Goal: Information Seeking & Learning: Learn about a topic

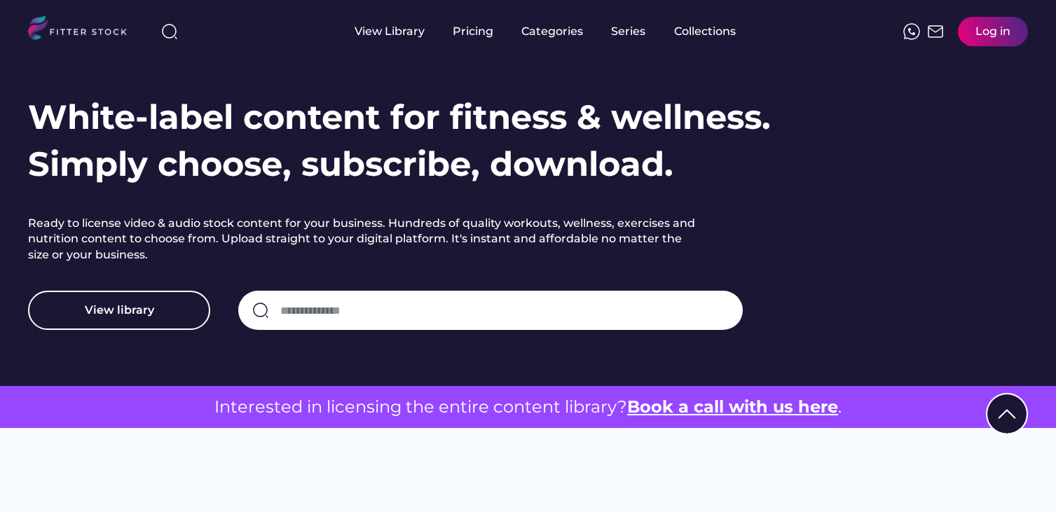
scroll to position [114, 0]
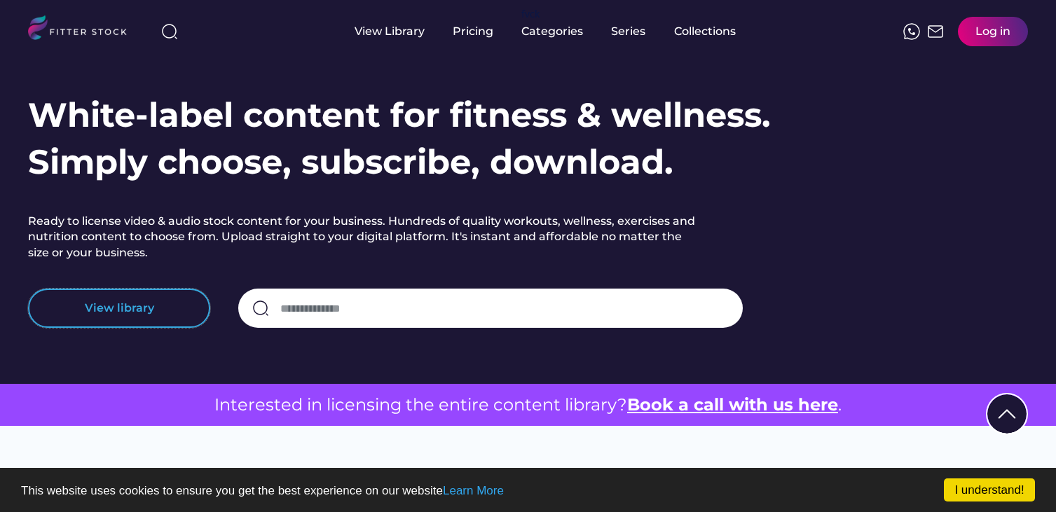
click at [186, 308] on button "View library" at bounding box center [119, 308] width 182 height 39
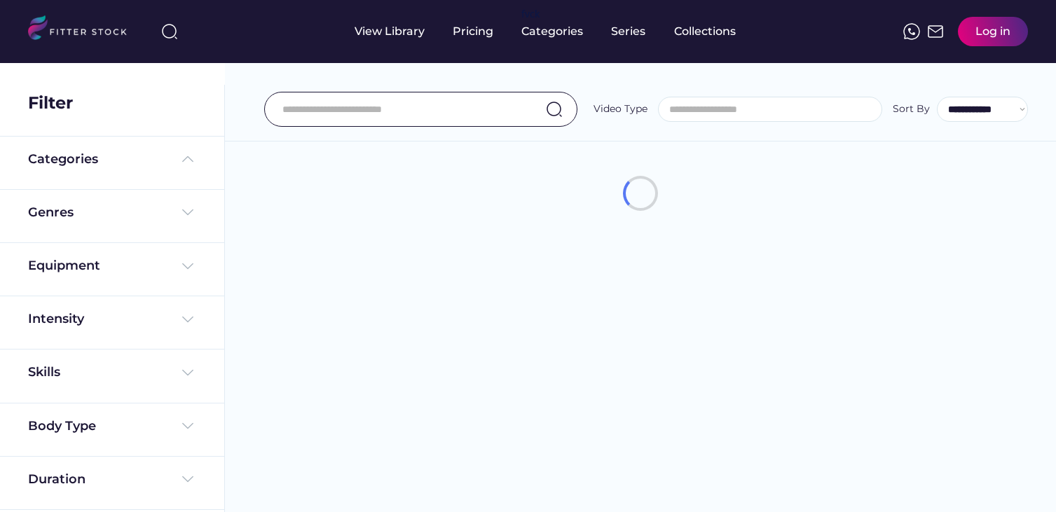
select select
select select "**********"
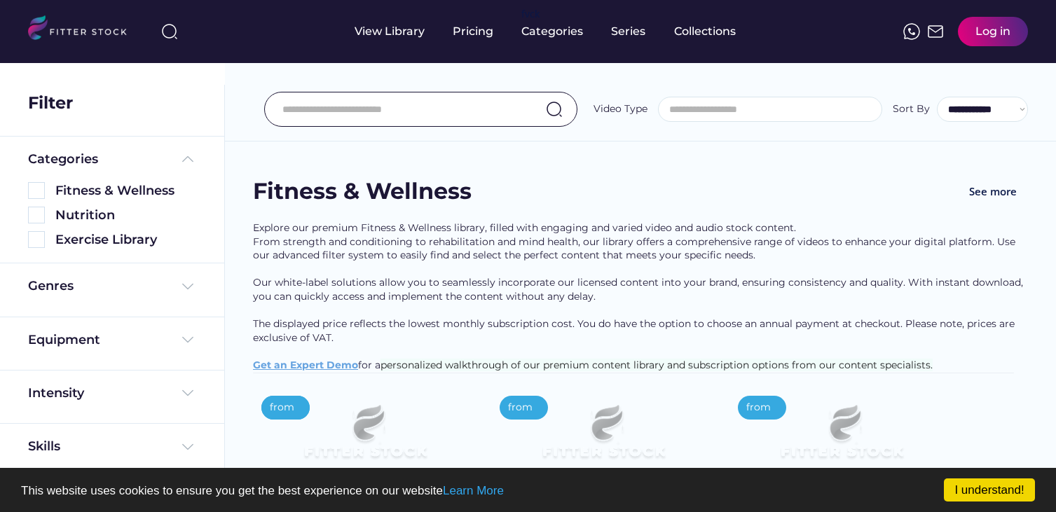
click at [136, 296] on div "Genres" at bounding box center [112, 290] width 168 height 25
click at [104, 296] on div "Genres" at bounding box center [112, 290] width 168 height 25
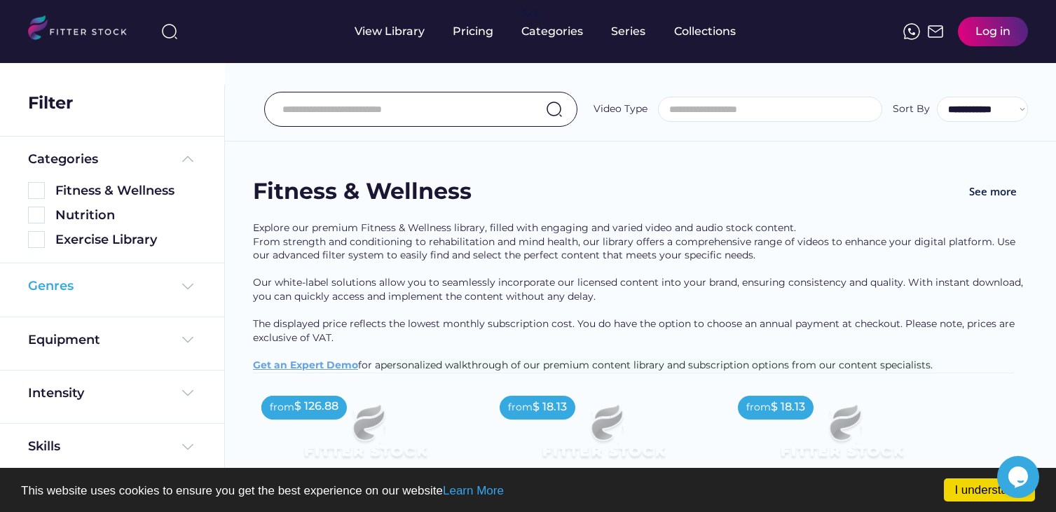
click at [181, 289] on img at bounding box center [187, 286] width 17 height 17
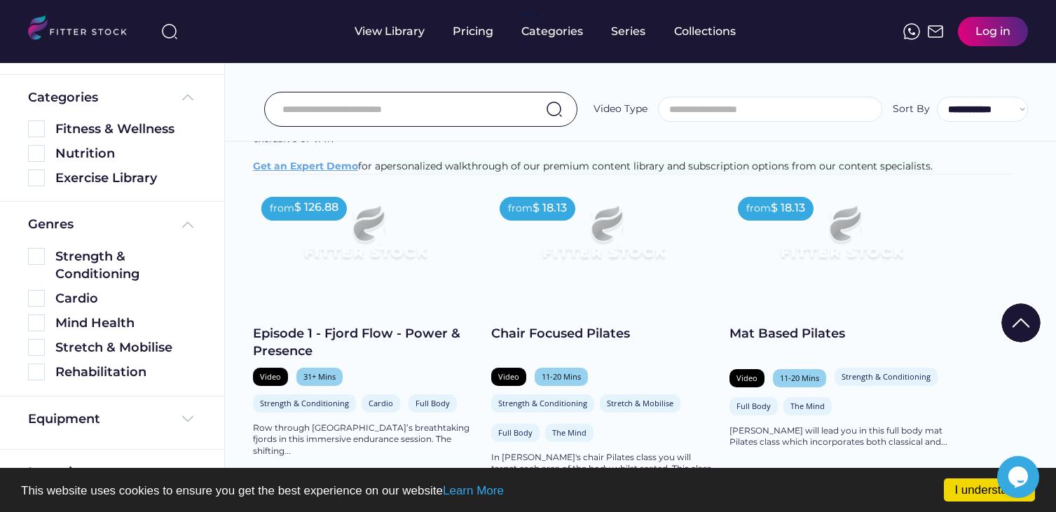
scroll to position [200, 0]
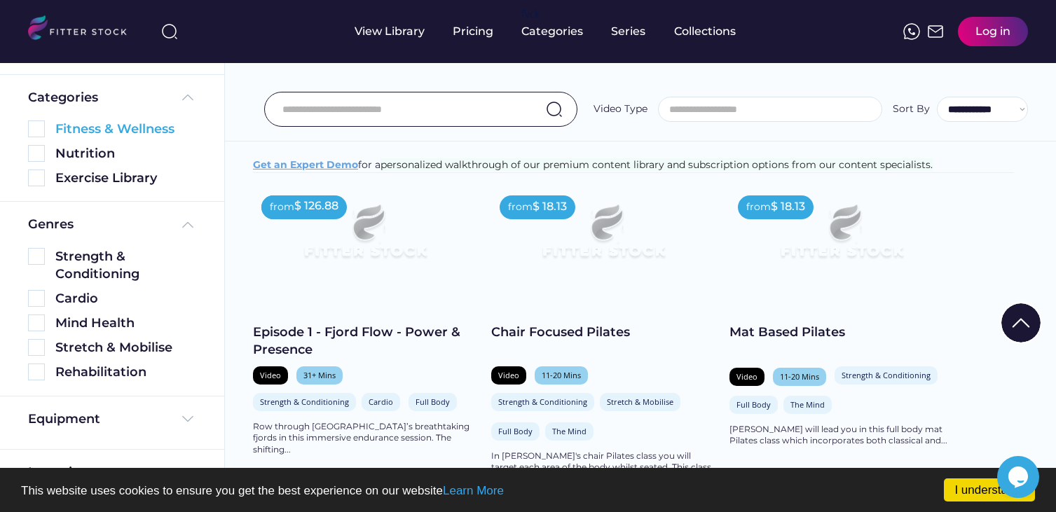
click at [36, 124] on img at bounding box center [36, 129] width 17 height 17
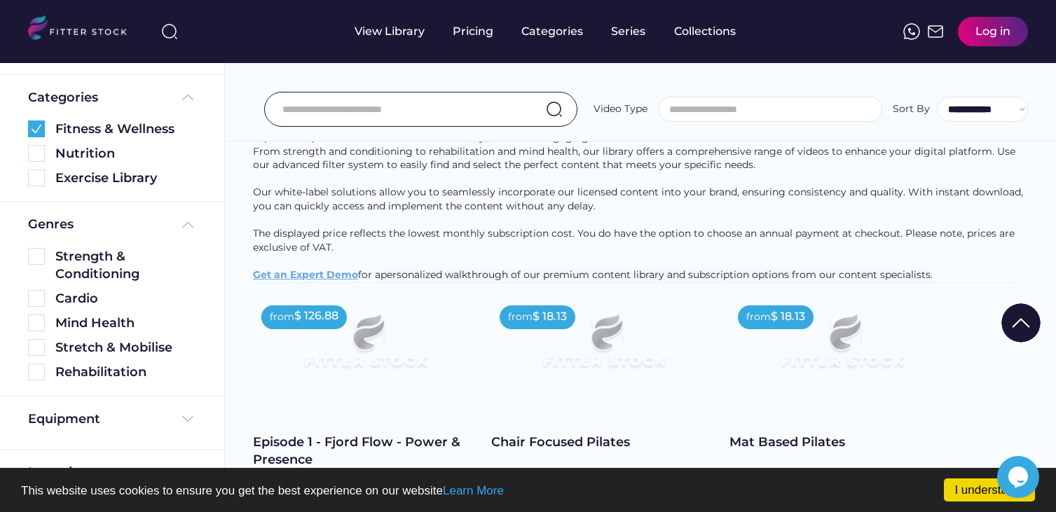
scroll to position [60, 0]
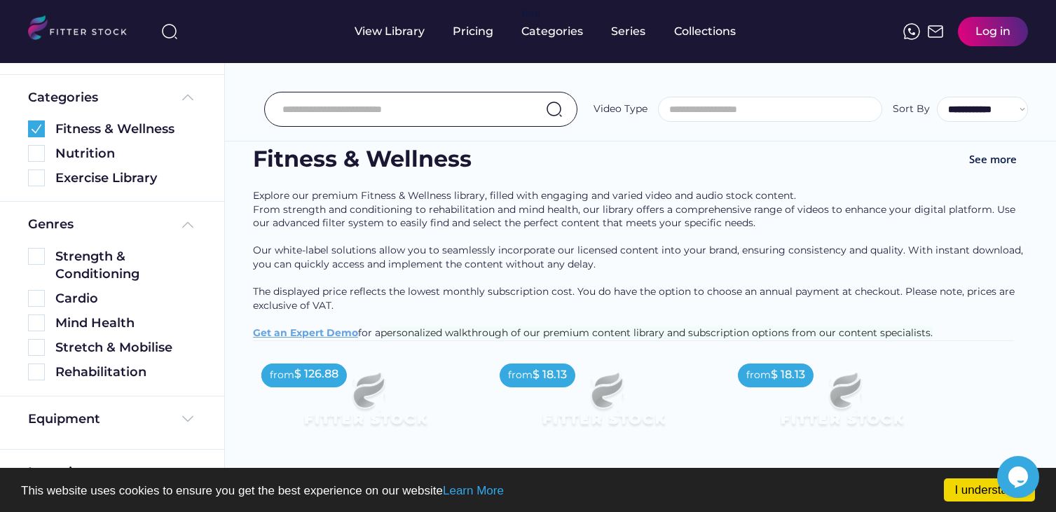
click at [37, 162] on div "Nutrition" at bounding box center [112, 154] width 168 height 18
click at [28, 156] on img at bounding box center [36, 153] width 17 height 17
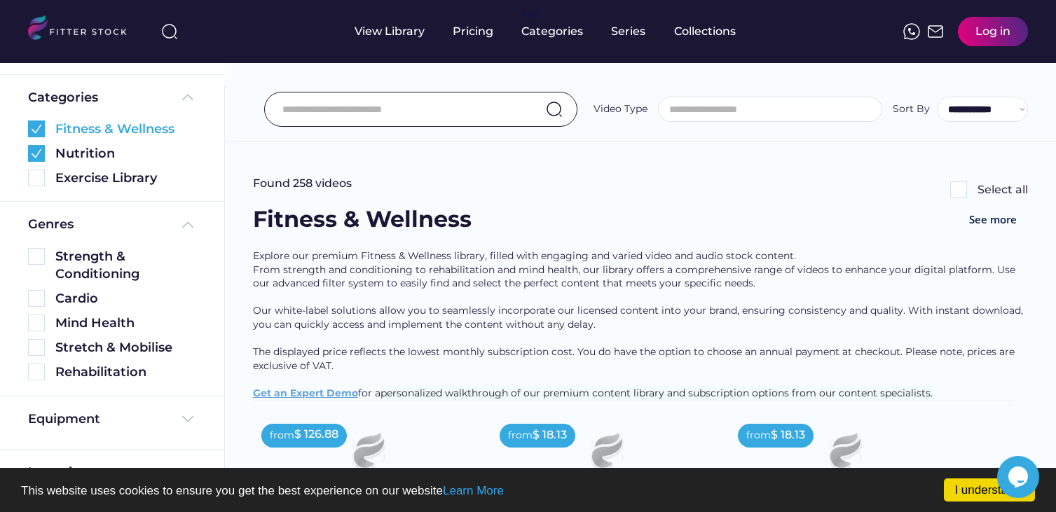
click at [32, 132] on img at bounding box center [36, 129] width 17 height 17
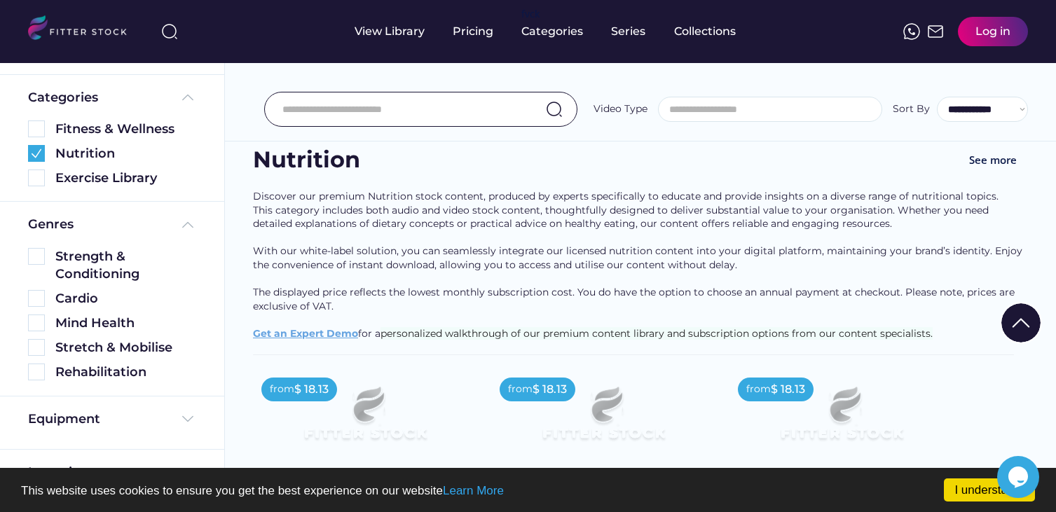
scroll to position [4, 0]
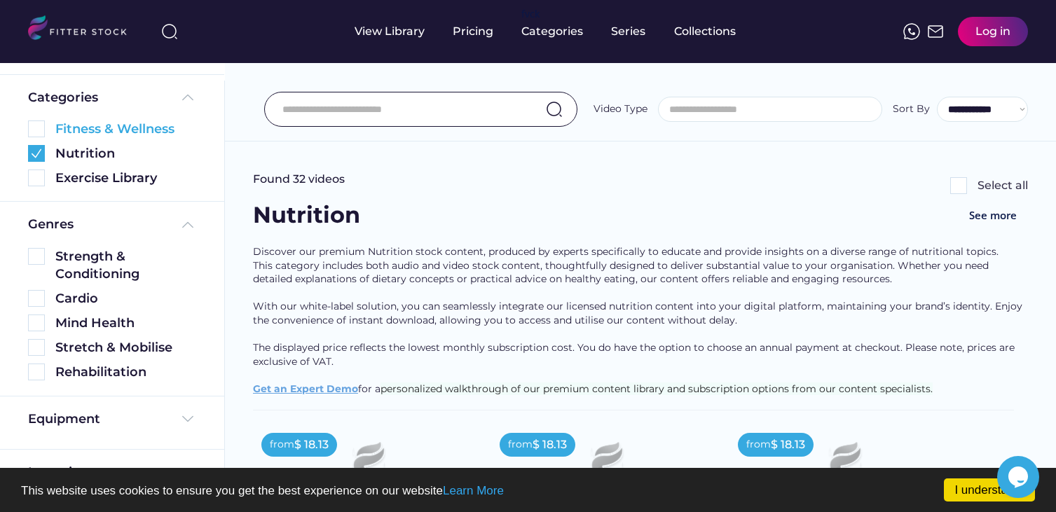
click at [42, 122] on img at bounding box center [36, 129] width 17 height 17
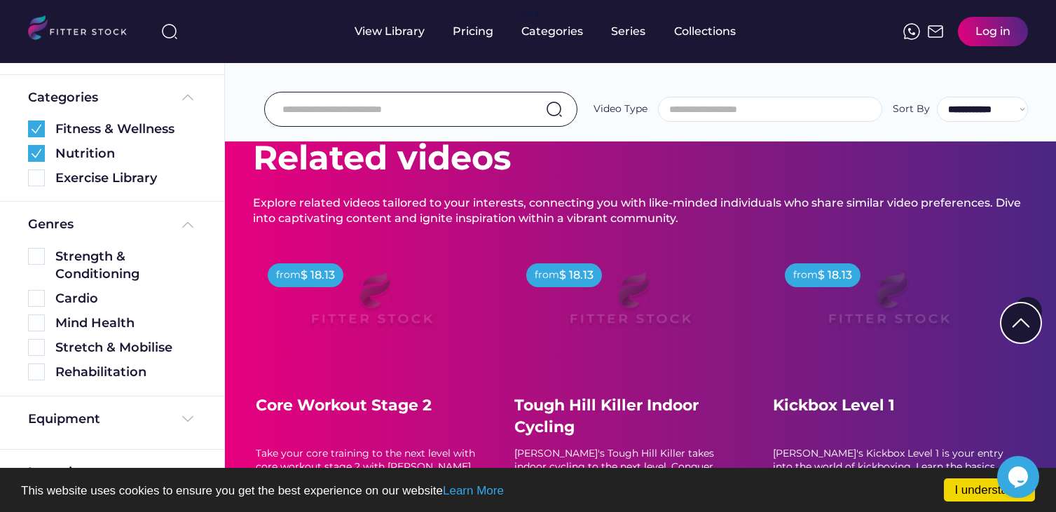
scroll to position [5364, 0]
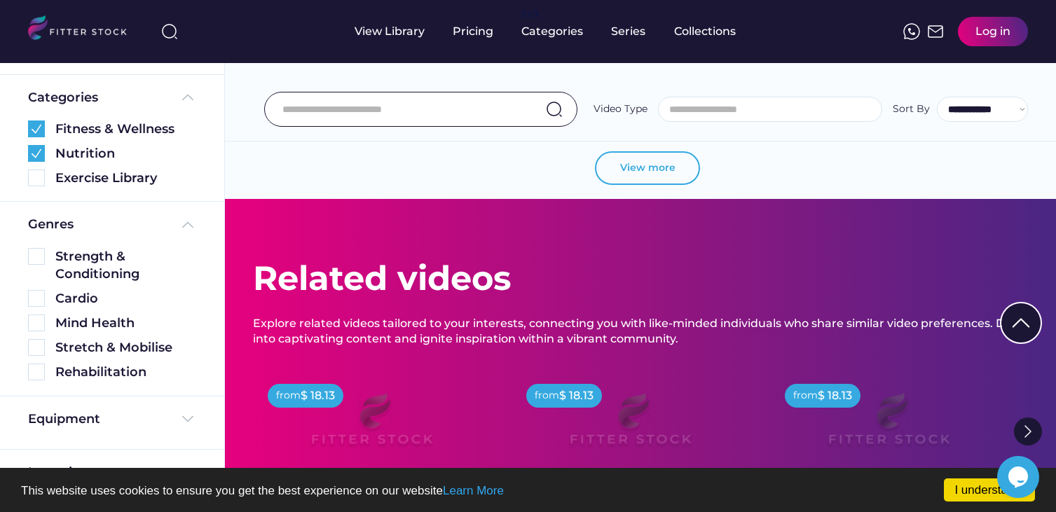
click at [631, 185] on button "View more" at bounding box center [647, 168] width 105 height 34
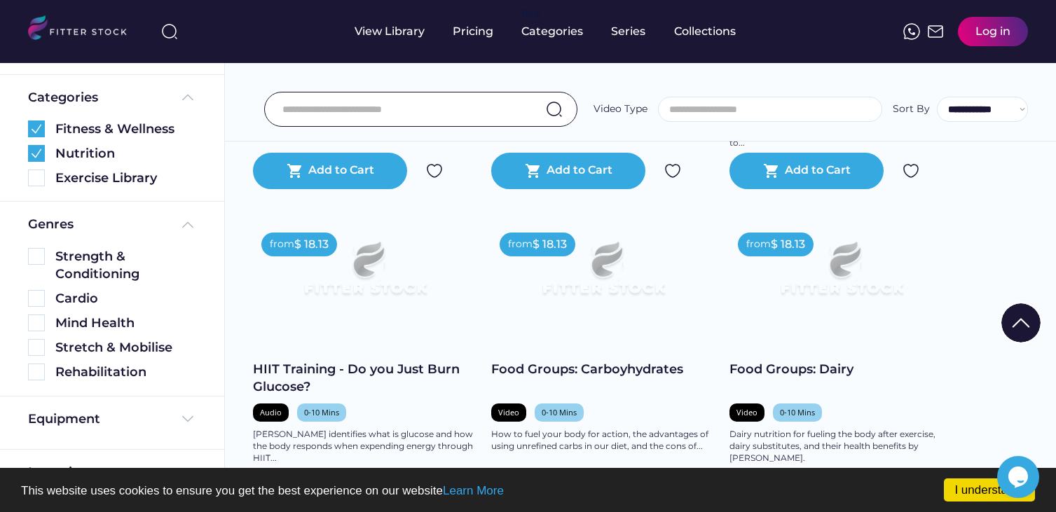
scroll to position [5608, 0]
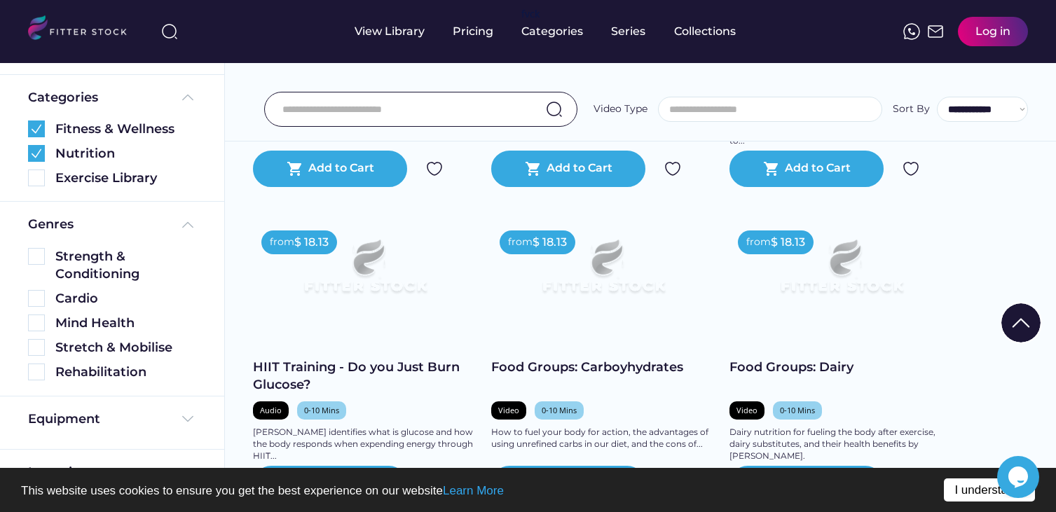
click at [966, 498] on link "I understand!" at bounding box center [989, 490] width 91 height 23
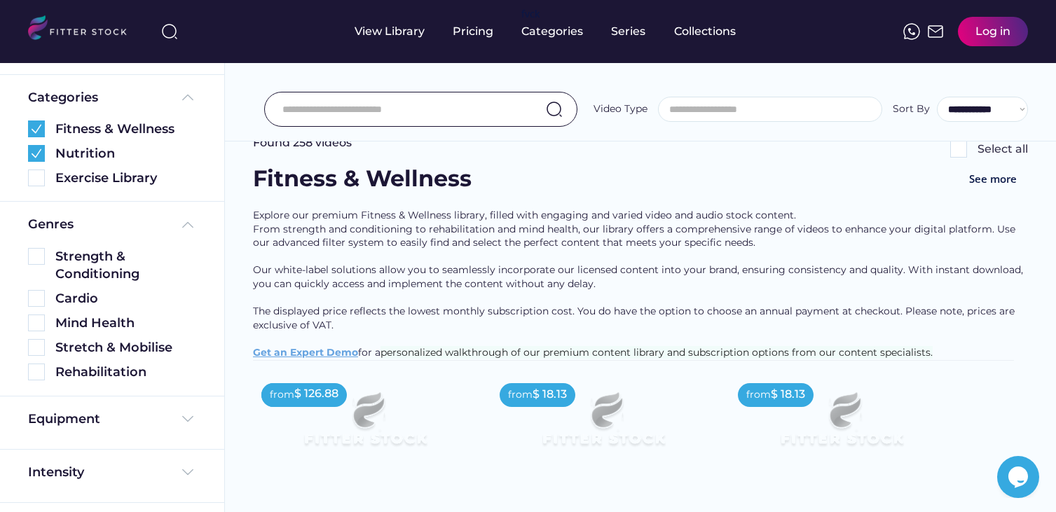
scroll to position [0, 0]
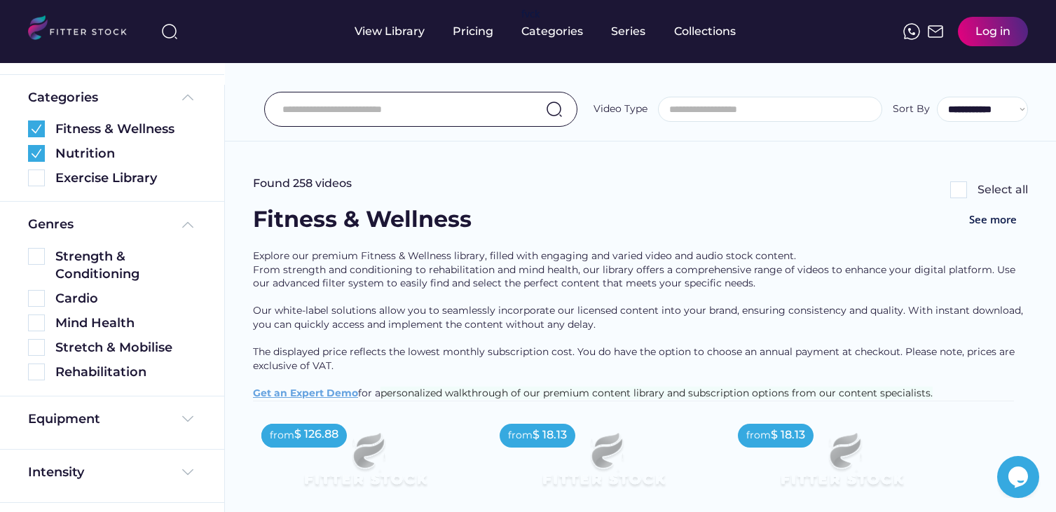
click at [708, 304] on div "Explore our premium Fitness & Wellness library, filled with engaging and varied…" at bounding box center [640, 324] width 775 height 151
click at [456, 88] on div "**********" at bounding box center [640, 78] width 831 height 127
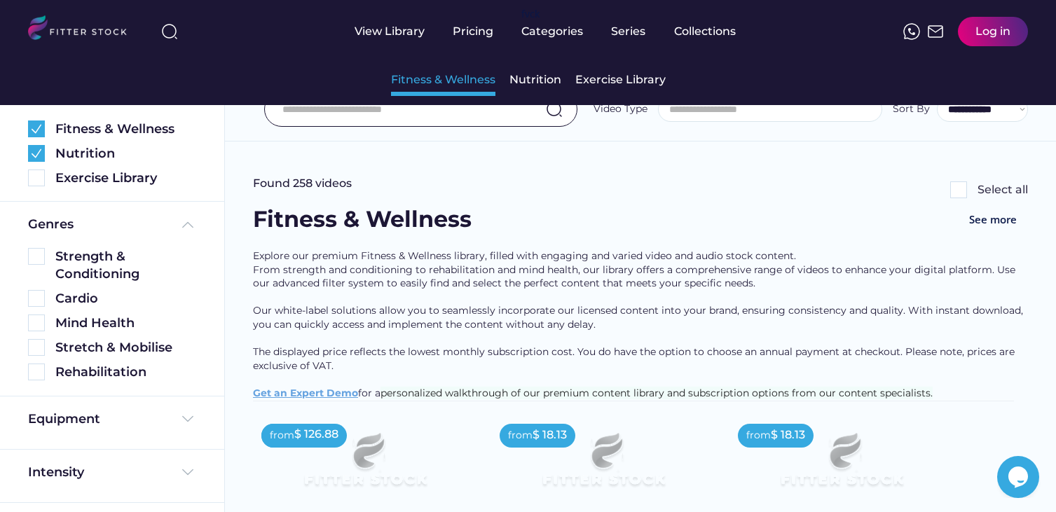
click at [472, 86] on div "Fitness & Wellness" at bounding box center [443, 79] width 104 height 15
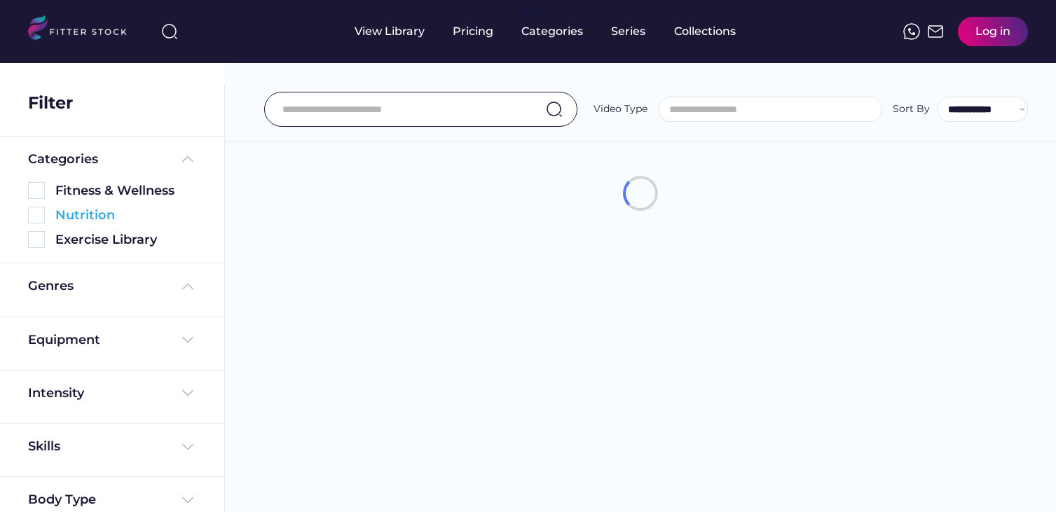
select select
select select "**********"
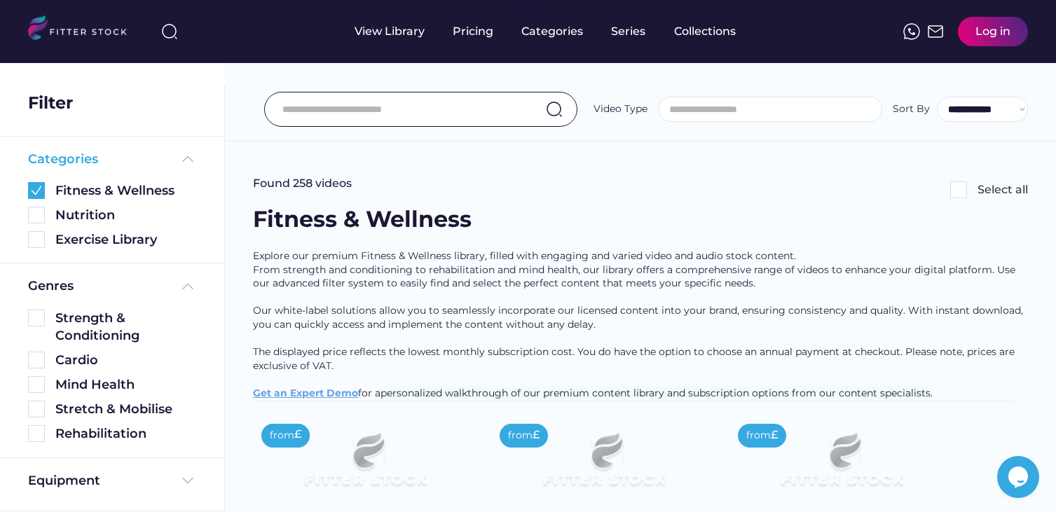
click at [103, 155] on div "Categories" at bounding box center [112, 160] width 168 height 18
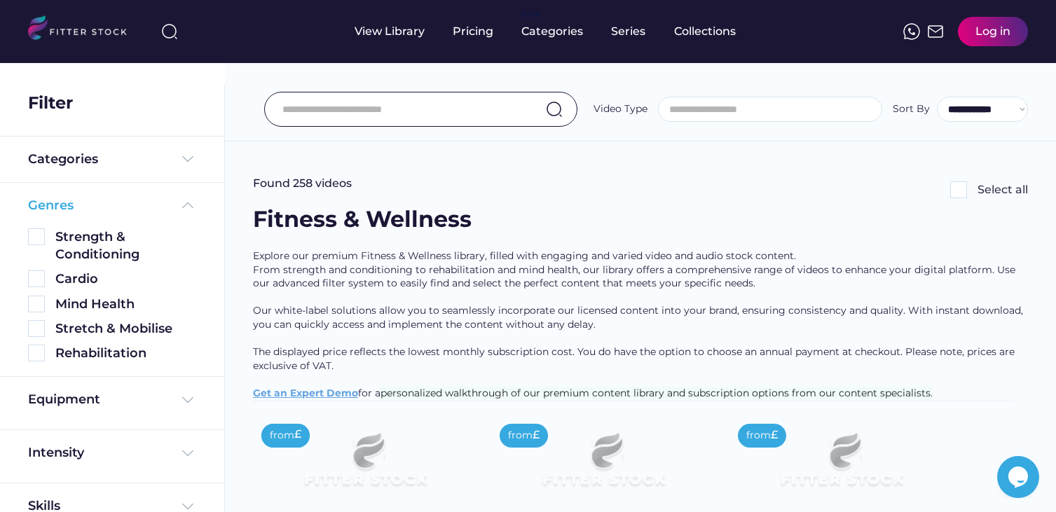
click at [131, 214] on div "Genres" at bounding box center [112, 206] width 168 height 18
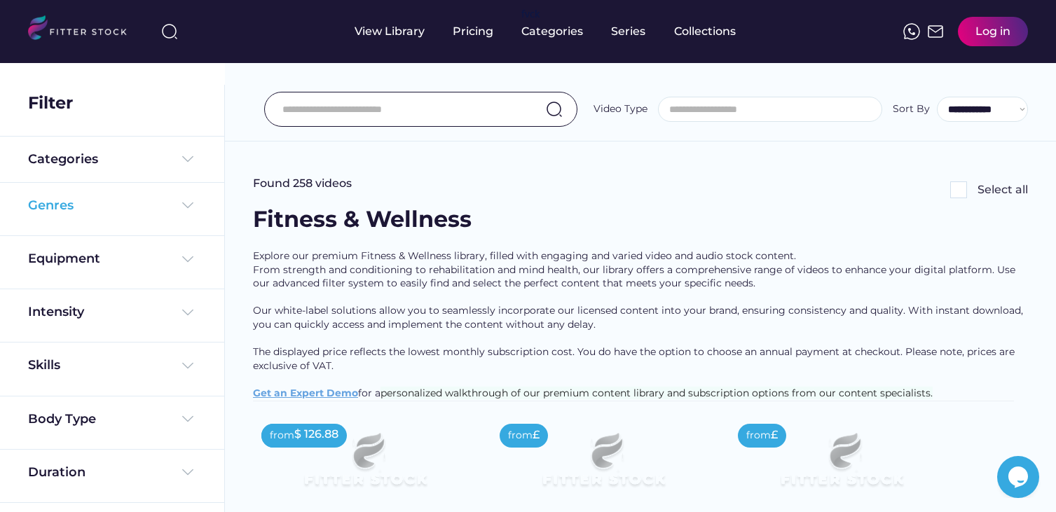
click at [131, 214] on div "Genres" at bounding box center [112, 206] width 168 height 18
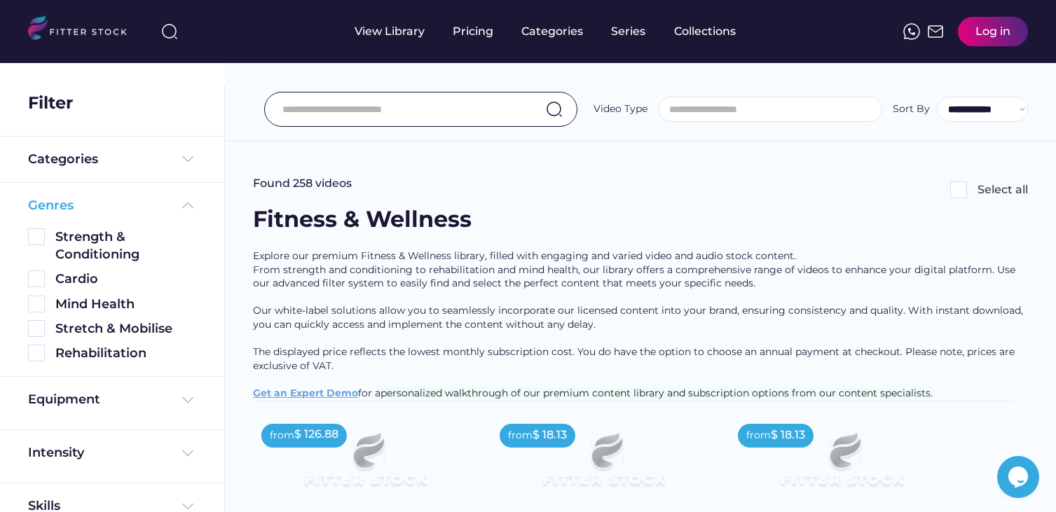
click at [131, 214] on div "Genres" at bounding box center [112, 206] width 168 height 18
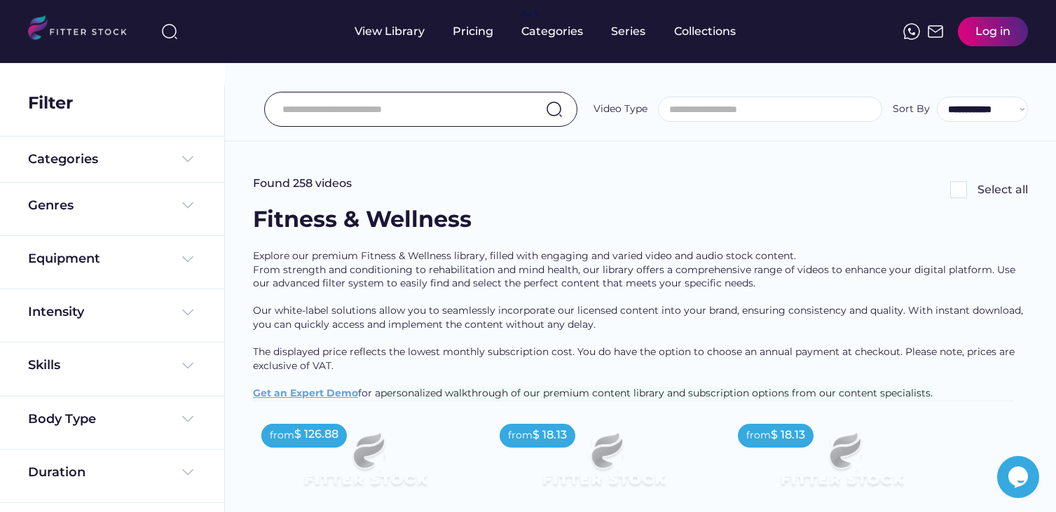
click at [122, 246] on div "Equipment" at bounding box center [112, 262] width 224 height 53
click at [107, 263] on div "Equipment" at bounding box center [112, 259] width 168 height 18
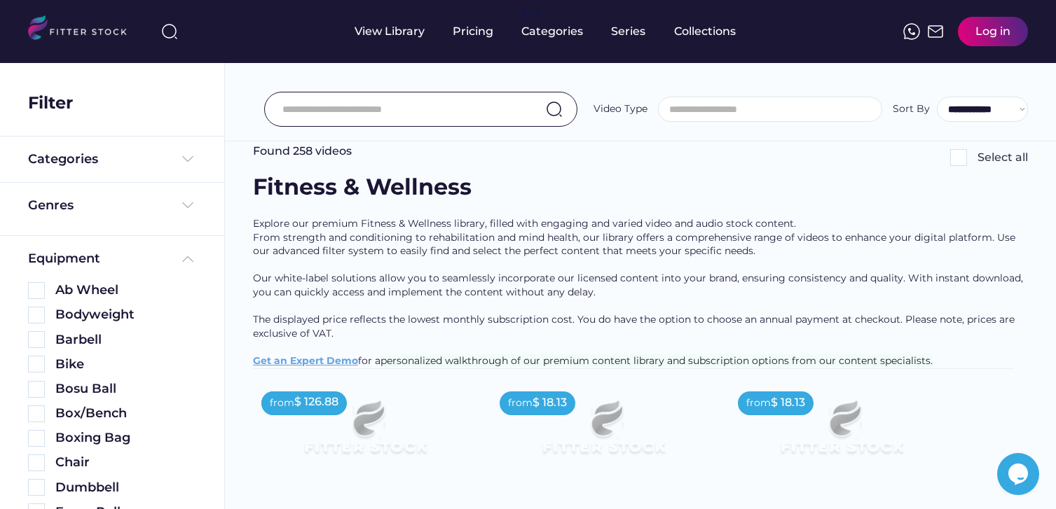
scroll to position [135, 0]
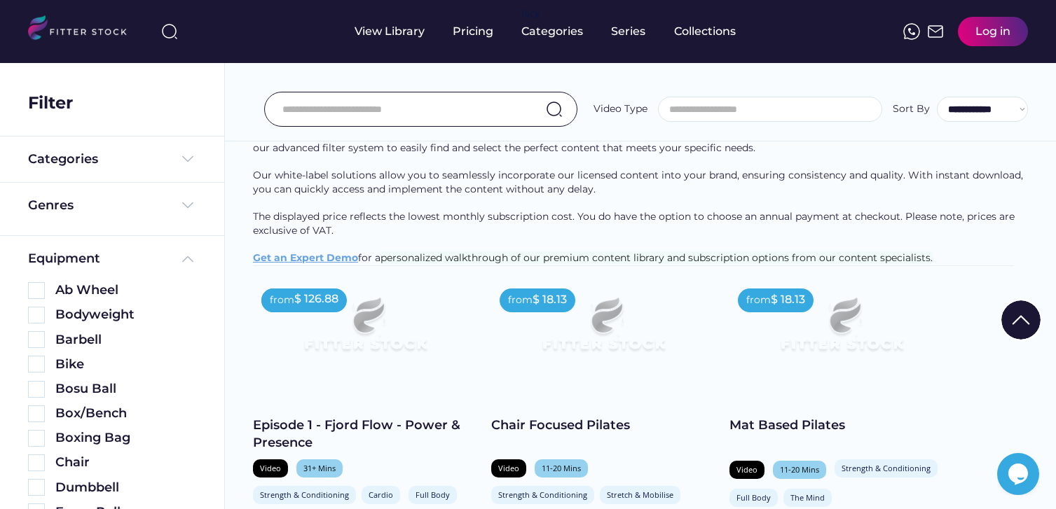
click at [416, 381] on img at bounding box center [364, 330] width 179 height 101
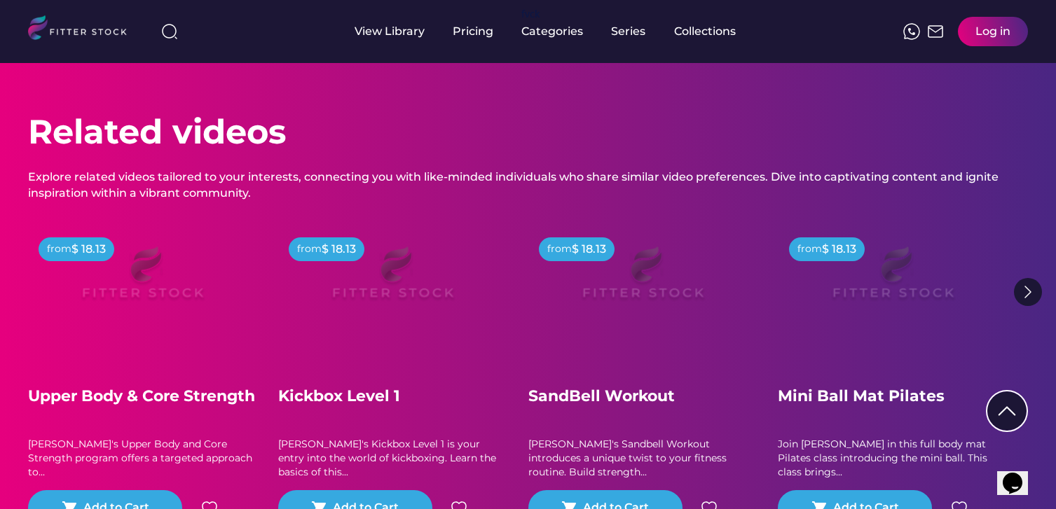
scroll to position [949, 0]
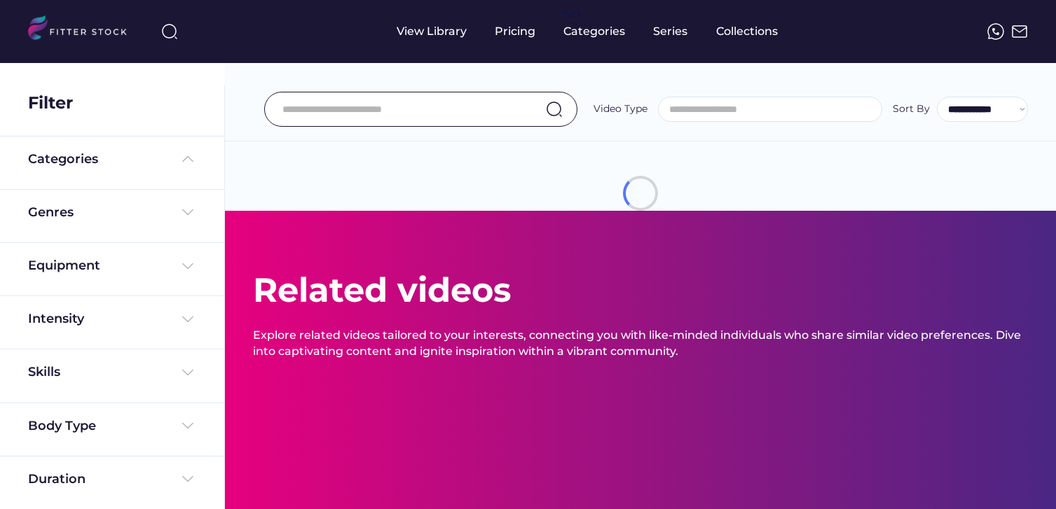
select select
select select "**********"
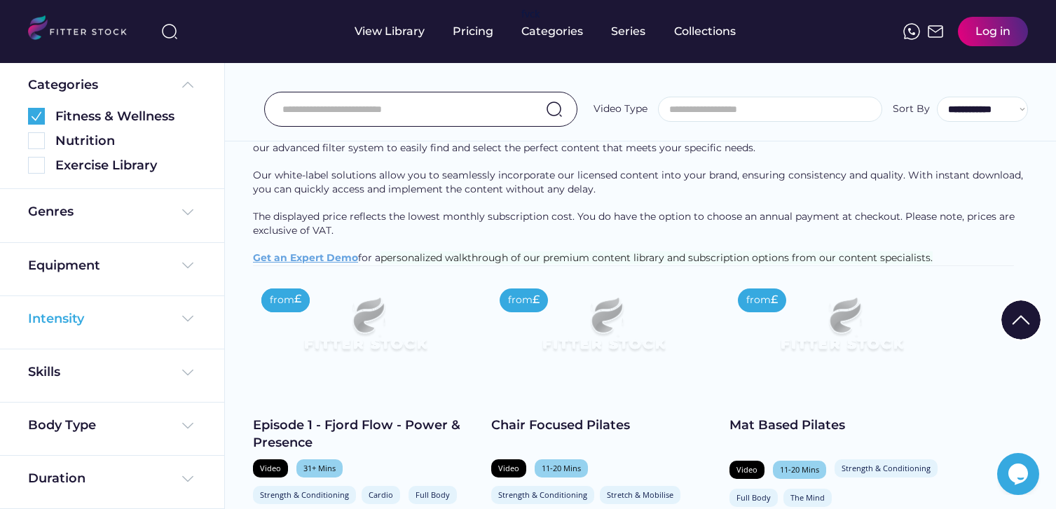
click at [120, 321] on div "Intensity" at bounding box center [112, 319] width 168 height 18
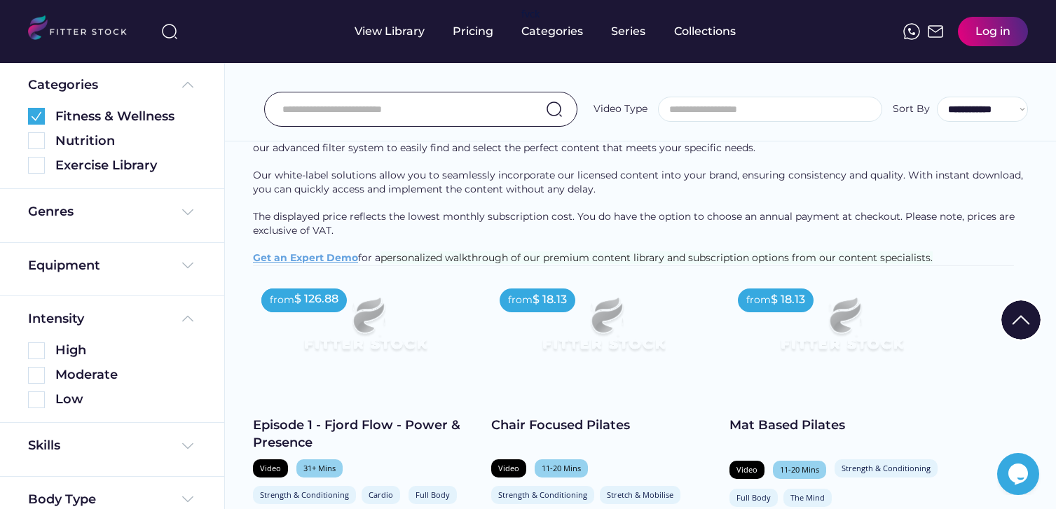
click at [65, 352] on div "High" at bounding box center [125, 351] width 141 height 18
click at [40, 355] on img at bounding box center [36, 351] width 17 height 17
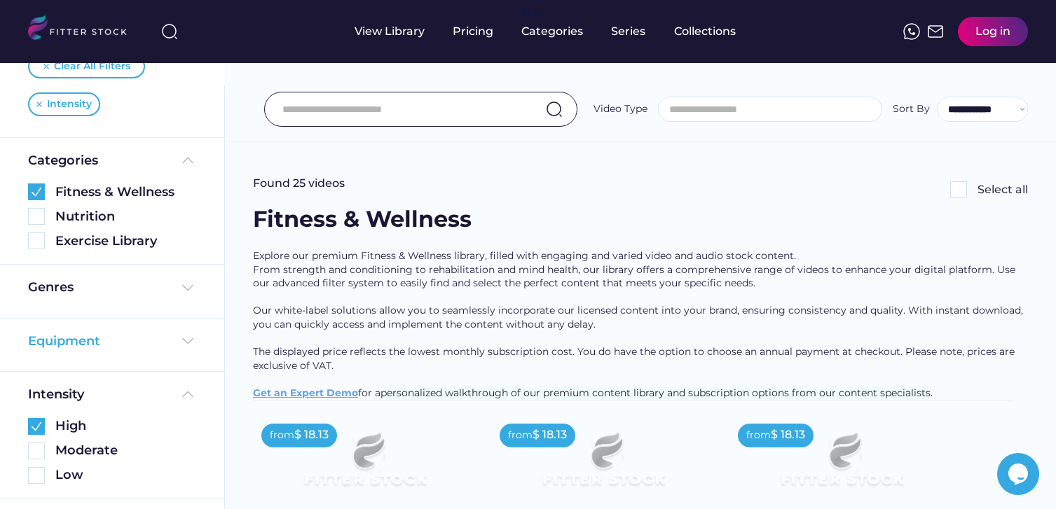
click at [116, 341] on div "Equipment" at bounding box center [112, 342] width 168 height 18
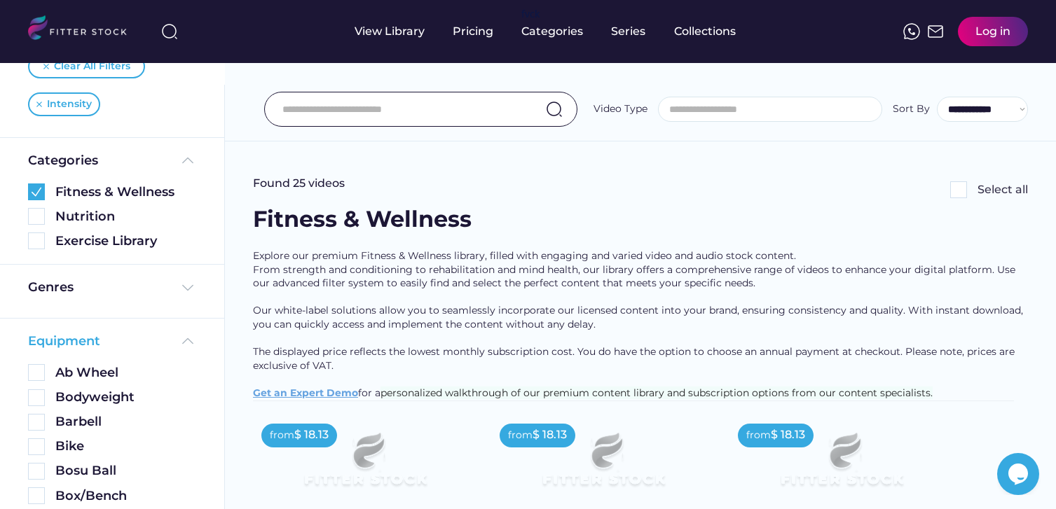
click at [137, 338] on div "Equipment" at bounding box center [112, 342] width 168 height 18
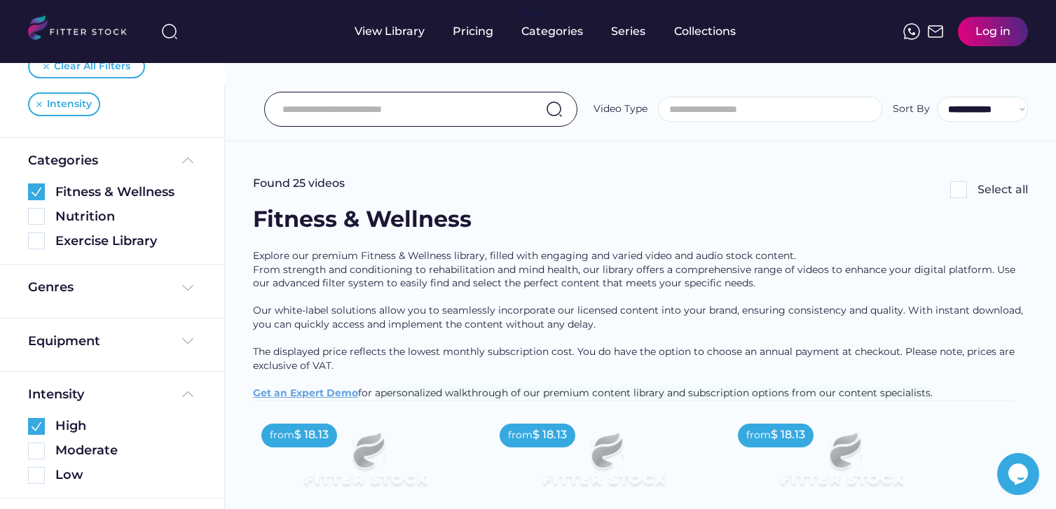
click at [137, 301] on div "Genres" at bounding box center [112, 291] width 168 height 25
click at [160, 292] on div "Genres" at bounding box center [112, 288] width 168 height 18
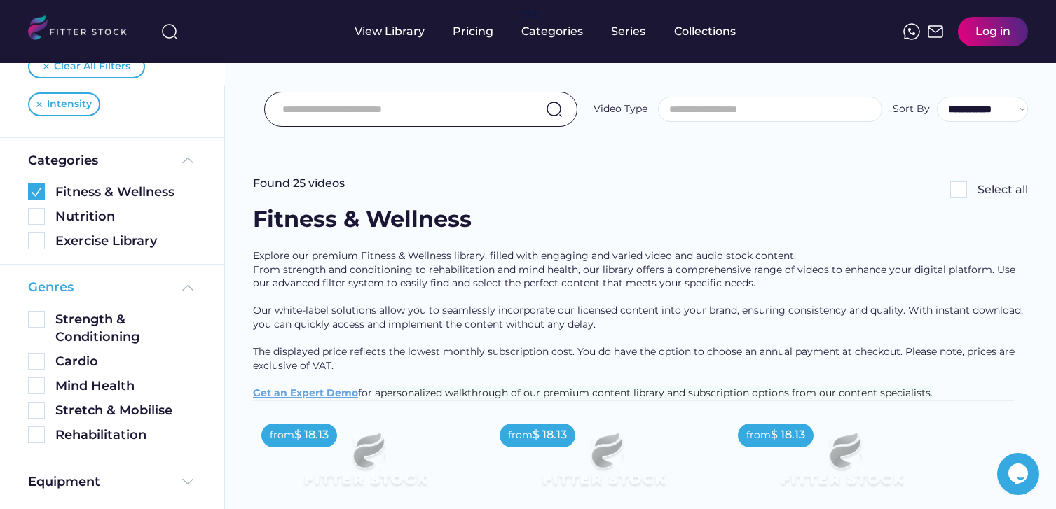
click at [160, 292] on div "Genres" at bounding box center [112, 288] width 168 height 18
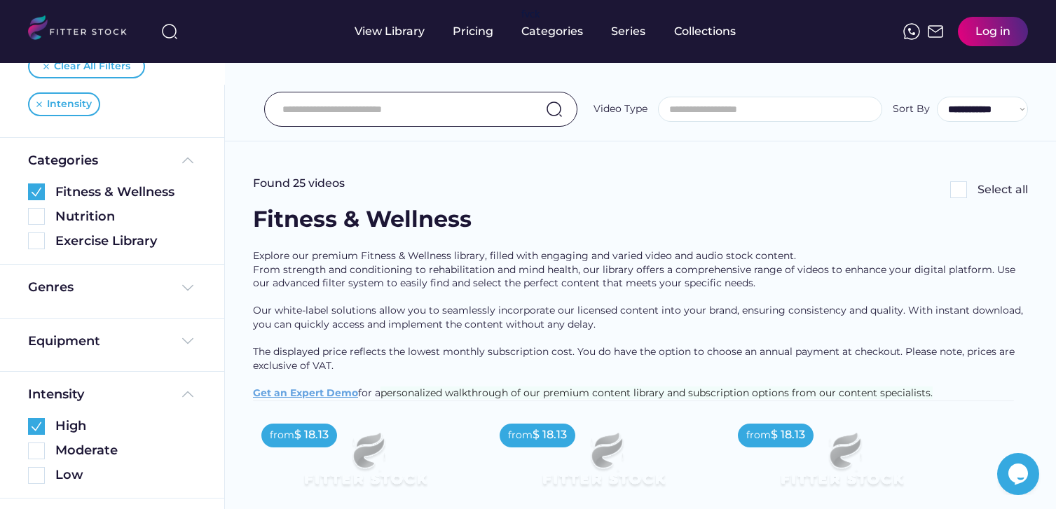
click at [151, 329] on div "Equipment Ab Wheel Bodyweight Barbell Bike Bosu Ball Box/Bench Boxing Bag Chair…" at bounding box center [112, 345] width 224 height 53
click at [144, 383] on div "Intensity High Moderate Low" at bounding box center [112, 436] width 224 height 128
click at [165, 398] on div "Intensity" at bounding box center [112, 395] width 168 height 18
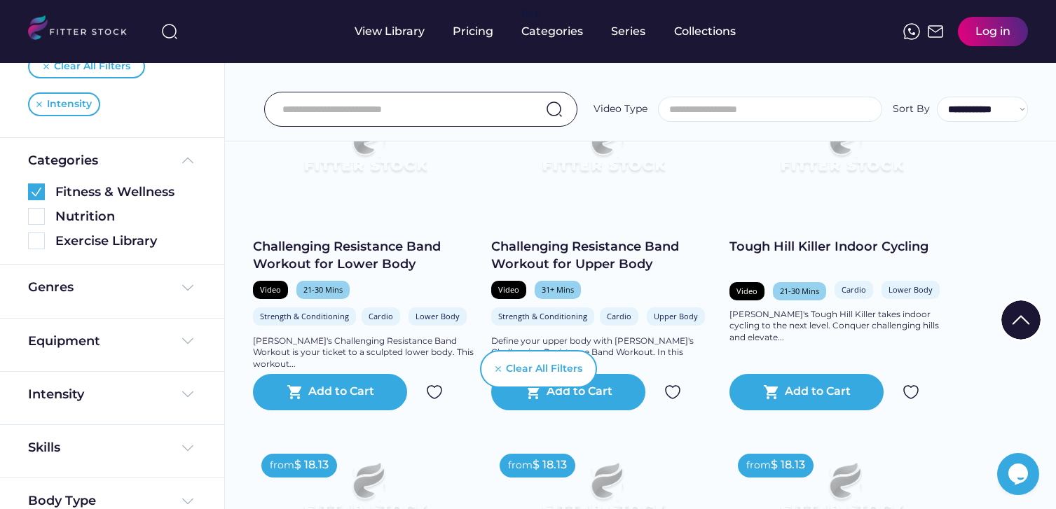
scroll to position [662, 0]
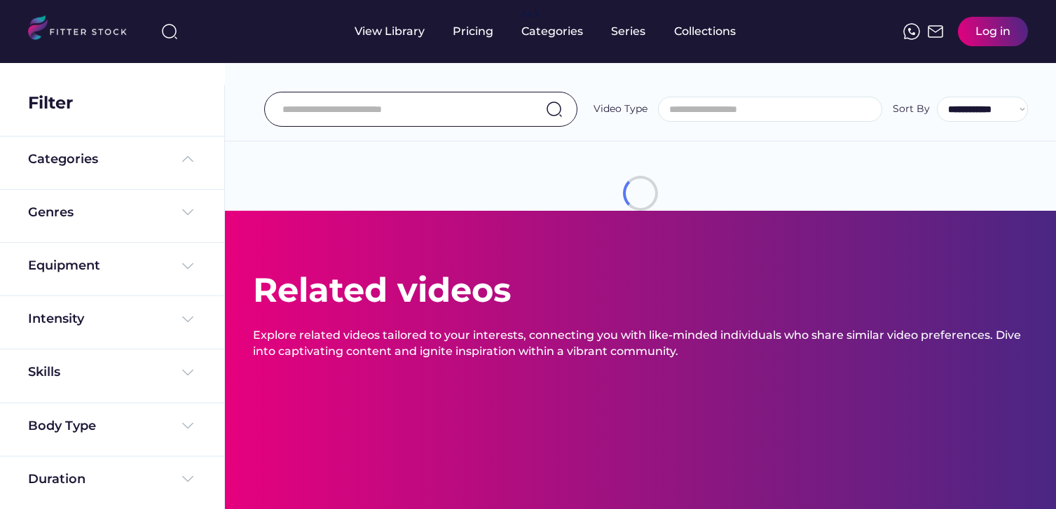
select select
select select "**********"
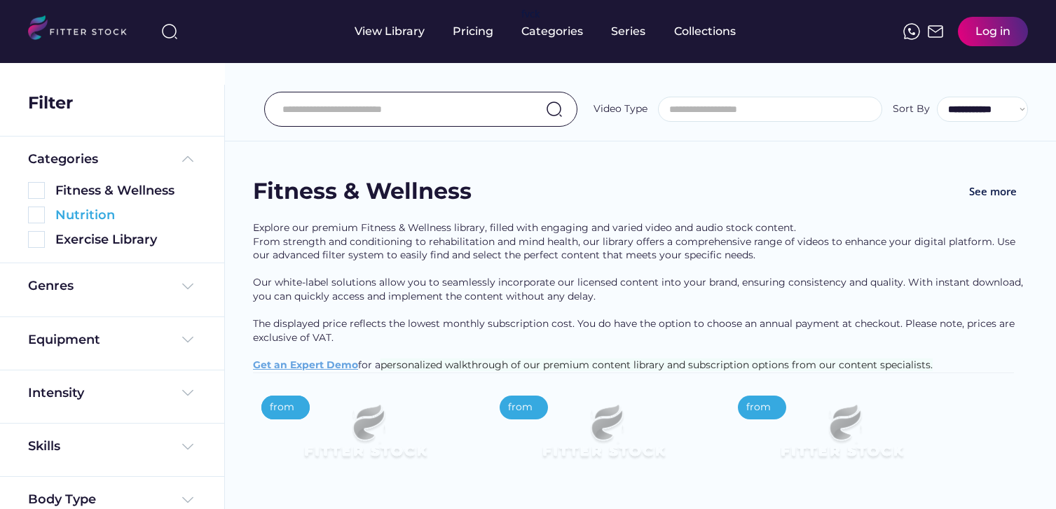
click at [101, 216] on div "Nutrition" at bounding box center [125, 216] width 141 height 18
click at [44, 214] on img at bounding box center [36, 215] width 17 height 17
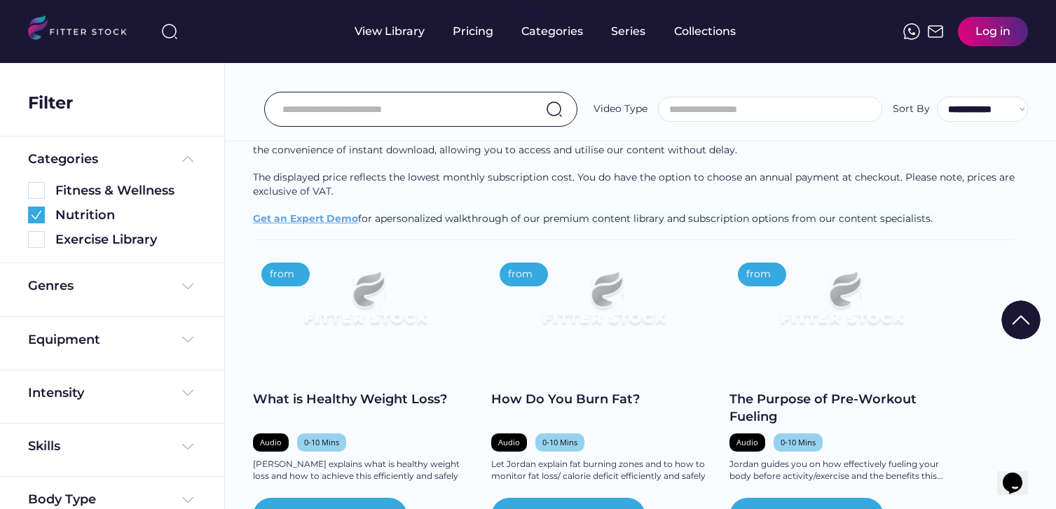
scroll to position [228, 0]
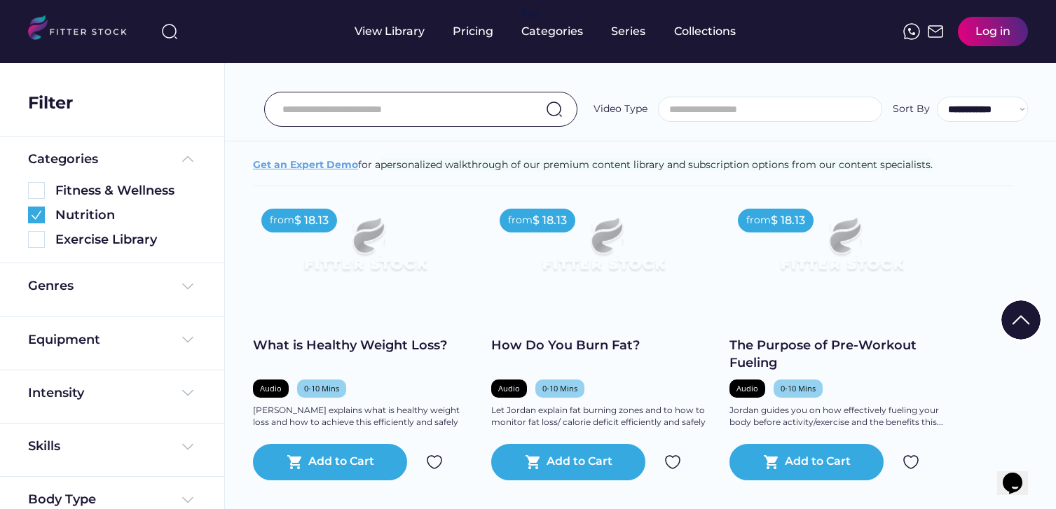
click at [371, 355] on div "What is Healthy Weight Loss?" at bounding box center [365, 346] width 224 height 18
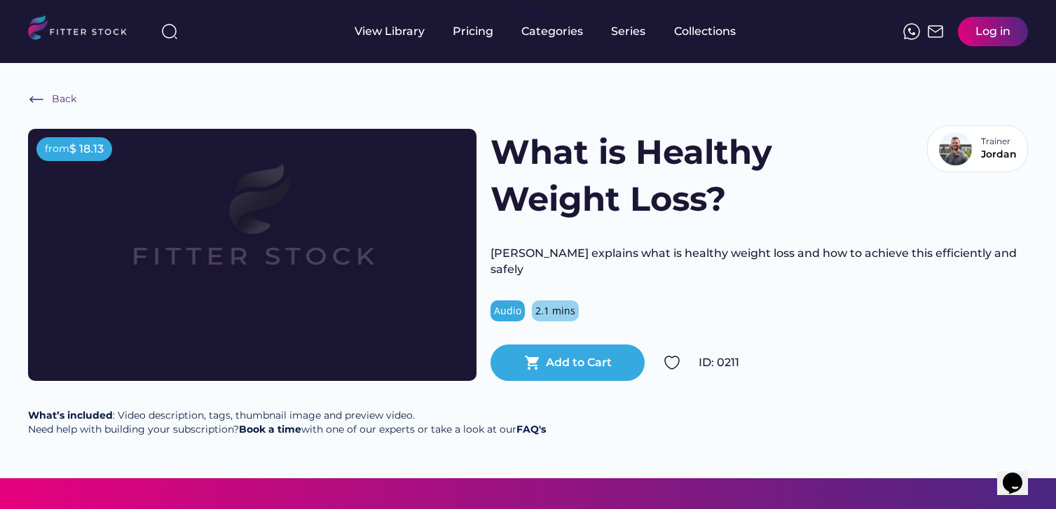
click at [64, 97] on div "Back" at bounding box center [64, 100] width 25 height 14
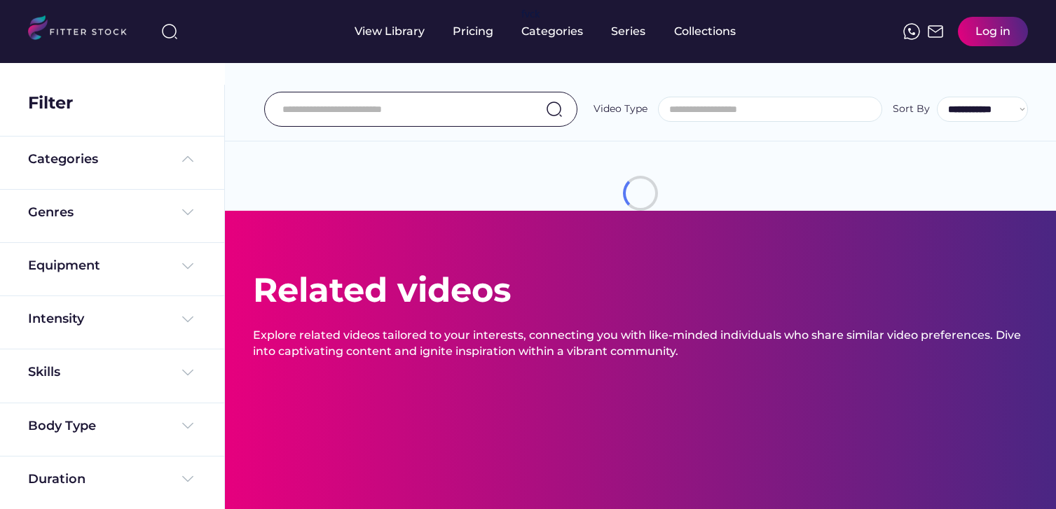
select select
select select "**********"
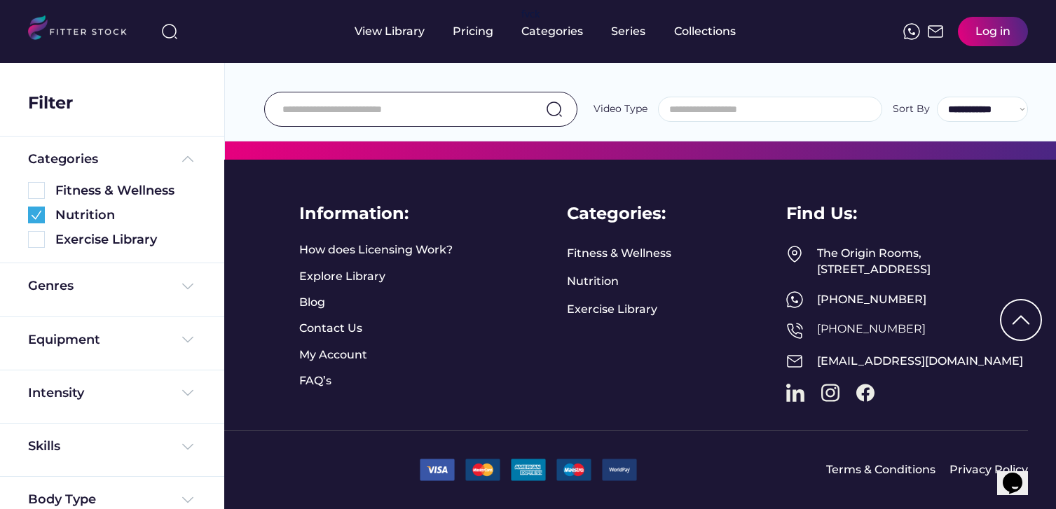
scroll to position [2754, 0]
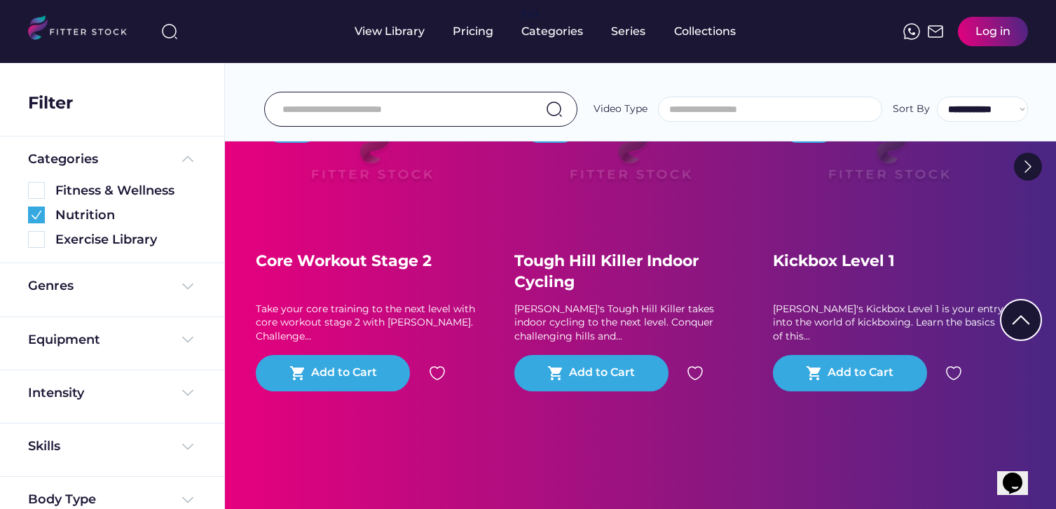
click at [104, 295] on div "Genres" at bounding box center [112, 290] width 168 height 25
click at [107, 287] on div "Genres" at bounding box center [112, 287] width 168 height 18
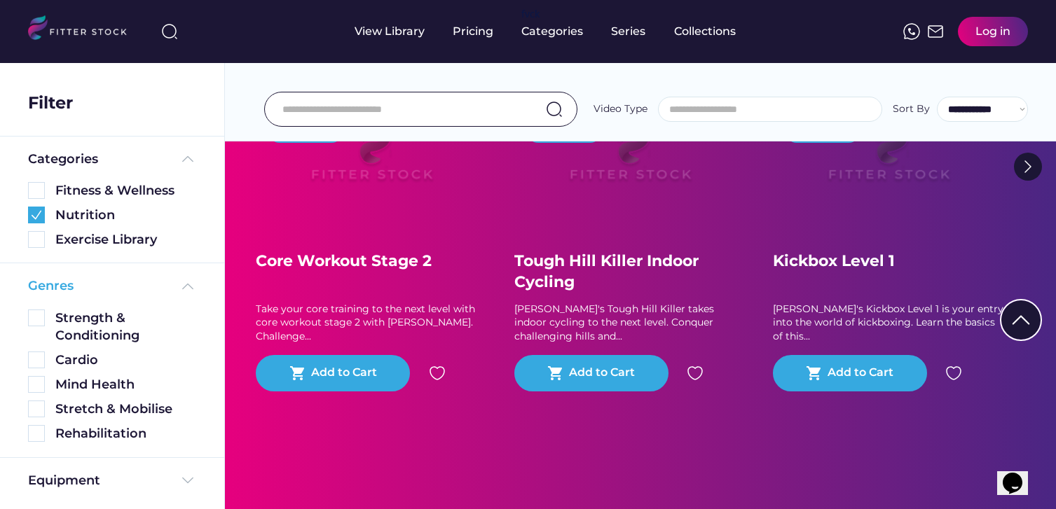
click at [102, 285] on div "Genres" at bounding box center [112, 287] width 168 height 18
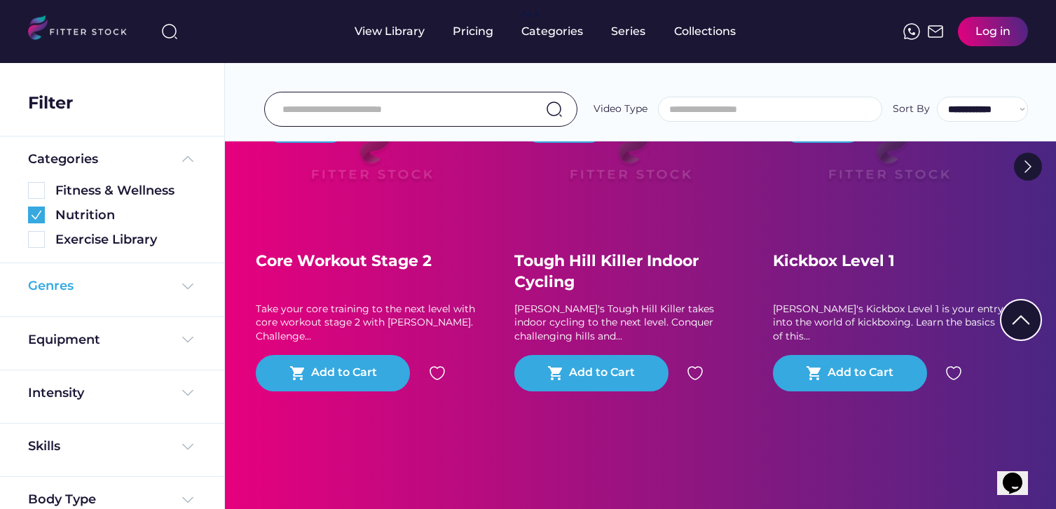
click at [102, 285] on div "Genres" at bounding box center [112, 287] width 168 height 18
